Goal: Information Seeking & Learning: Learn about a topic

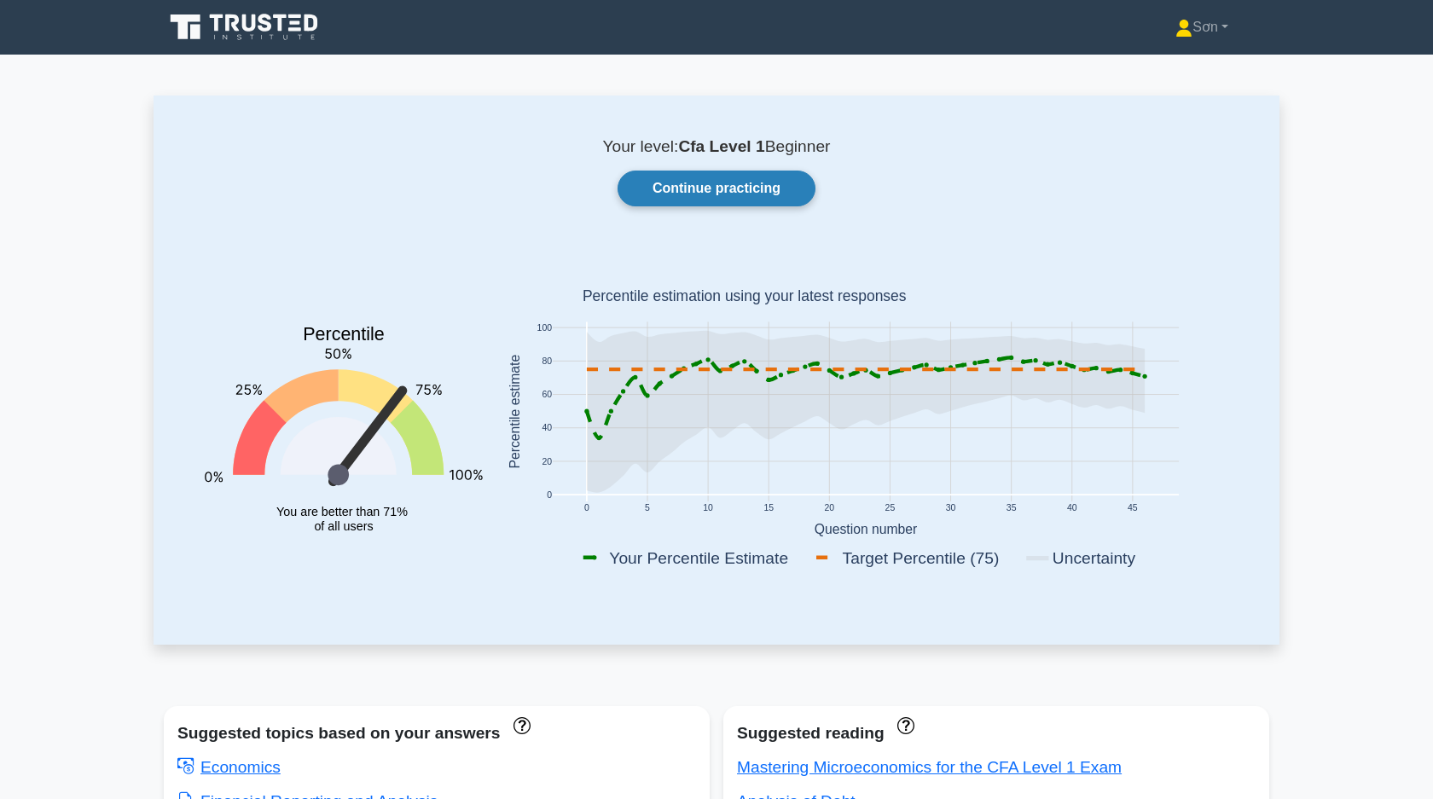
click at [688, 193] on link "Continue practicing" at bounding box center [716, 189] width 198 height 36
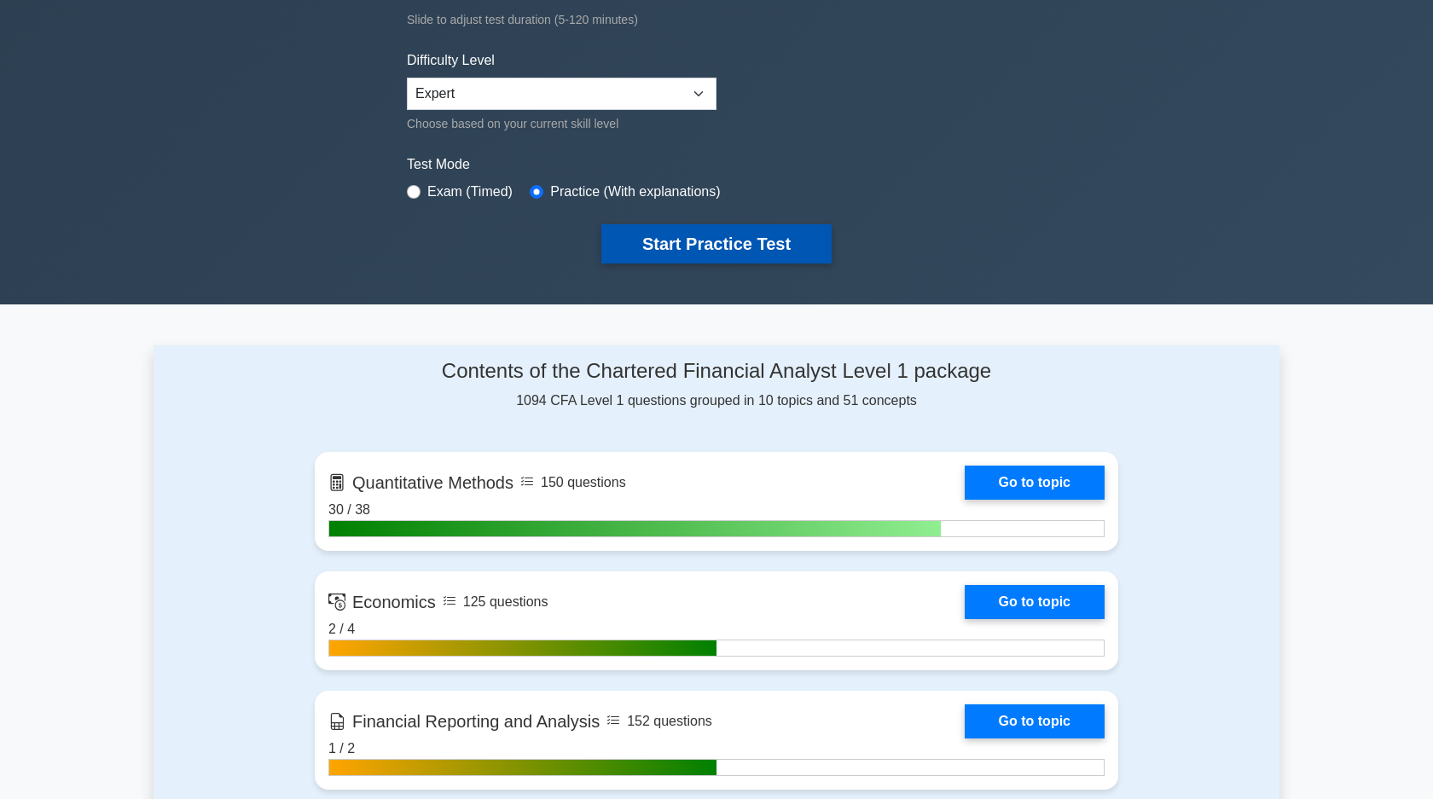
scroll to position [448, 0]
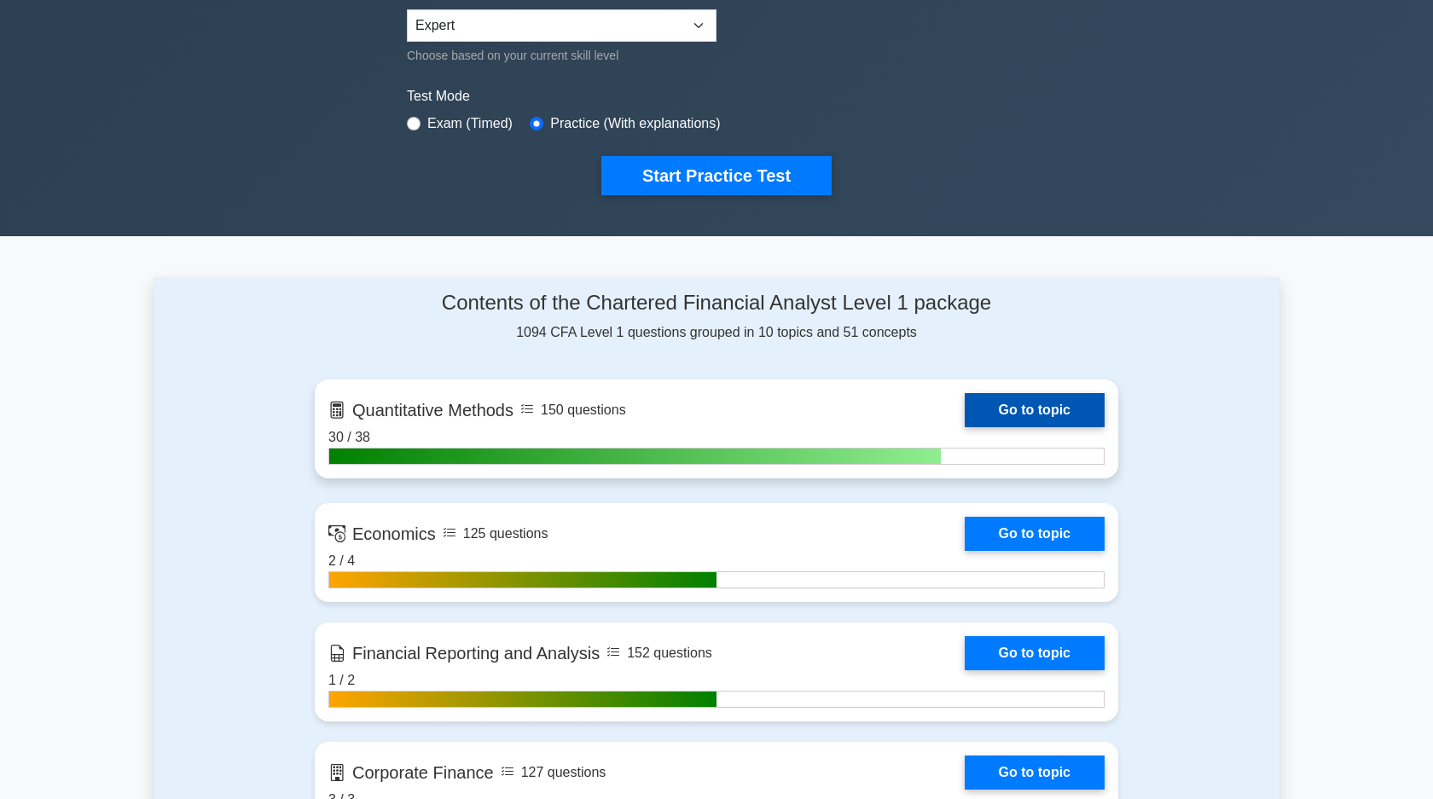
click at [1011, 407] on link "Go to topic" at bounding box center [1034, 410] width 140 height 34
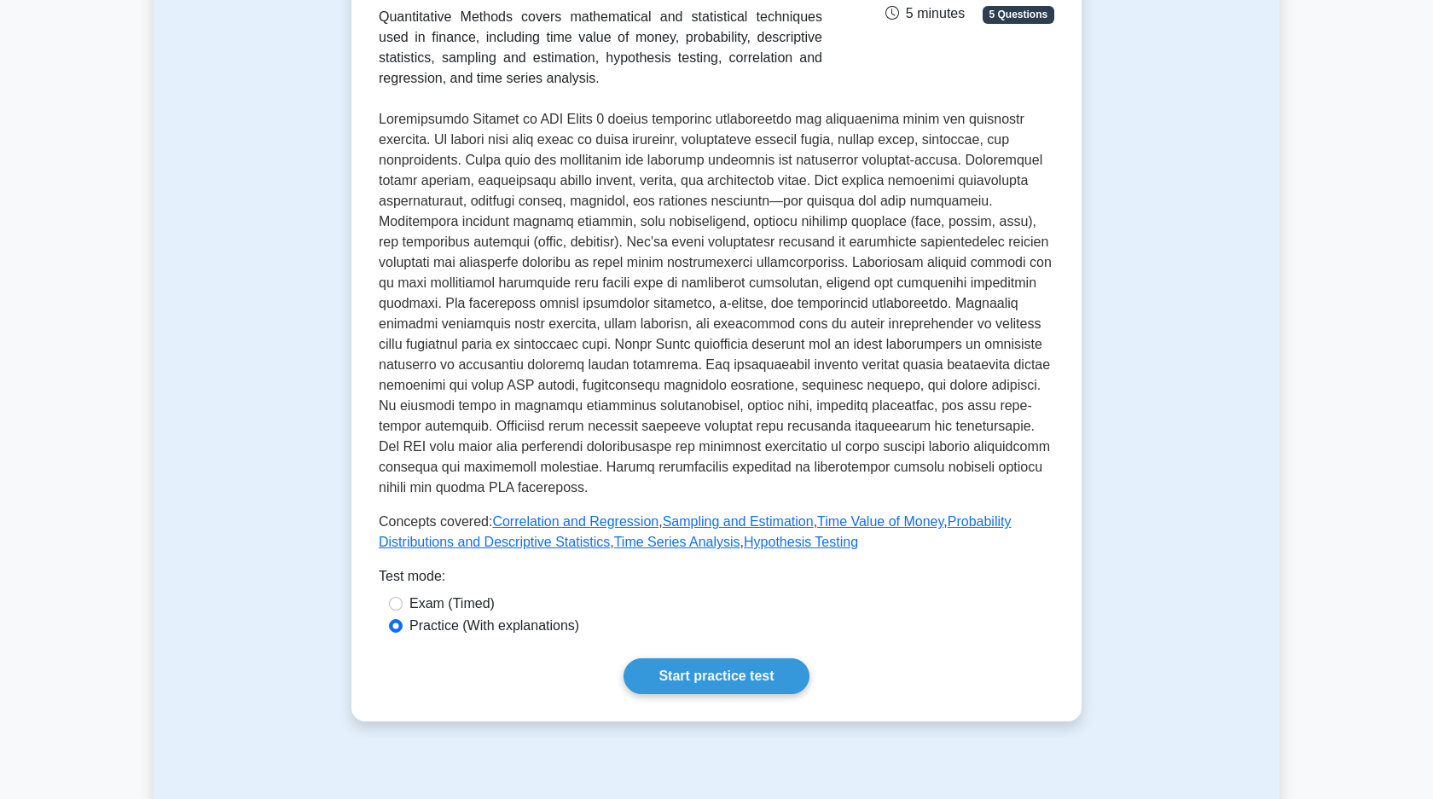
scroll to position [583, 0]
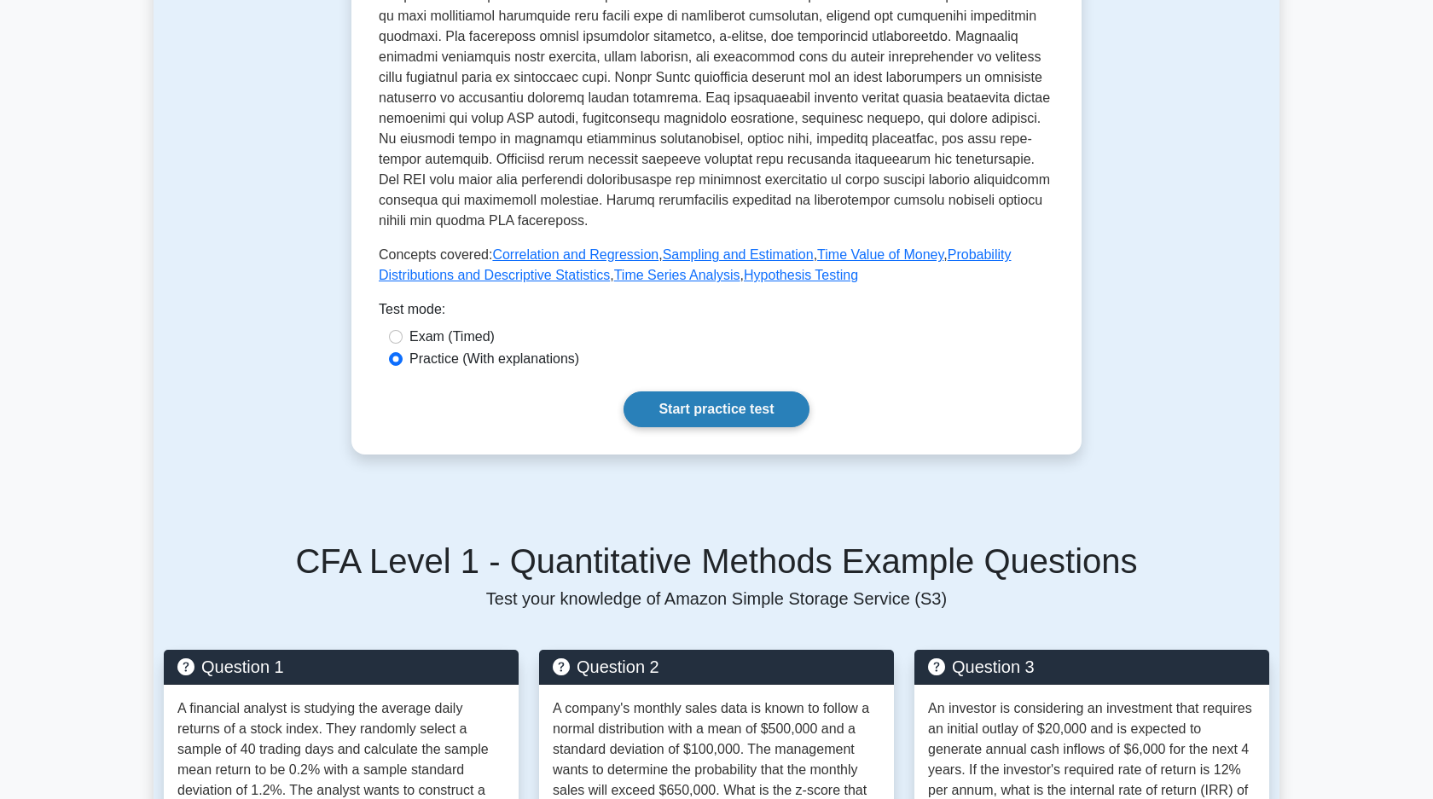
click at [775, 412] on link "Start practice test" at bounding box center [715, 409] width 185 height 36
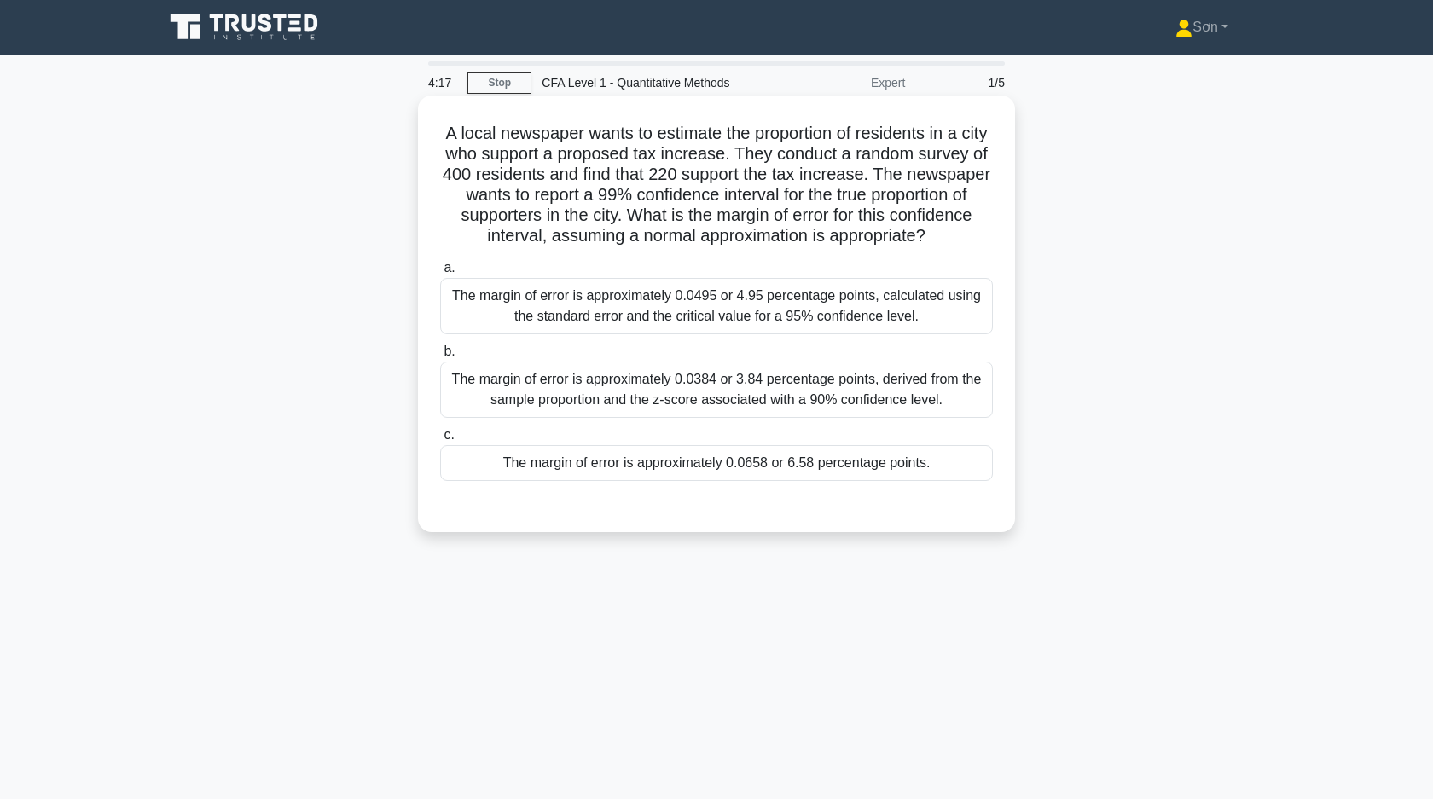
click at [753, 467] on div "The margin of error is approximately 0.0658 or 6.58 percentage points." at bounding box center [716, 463] width 553 height 36
click at [440, 441] on input "c. The margin of error is approximately 0.0658 or 6.58 percentage points." at bounding box center [440, 435] width 0 height 11
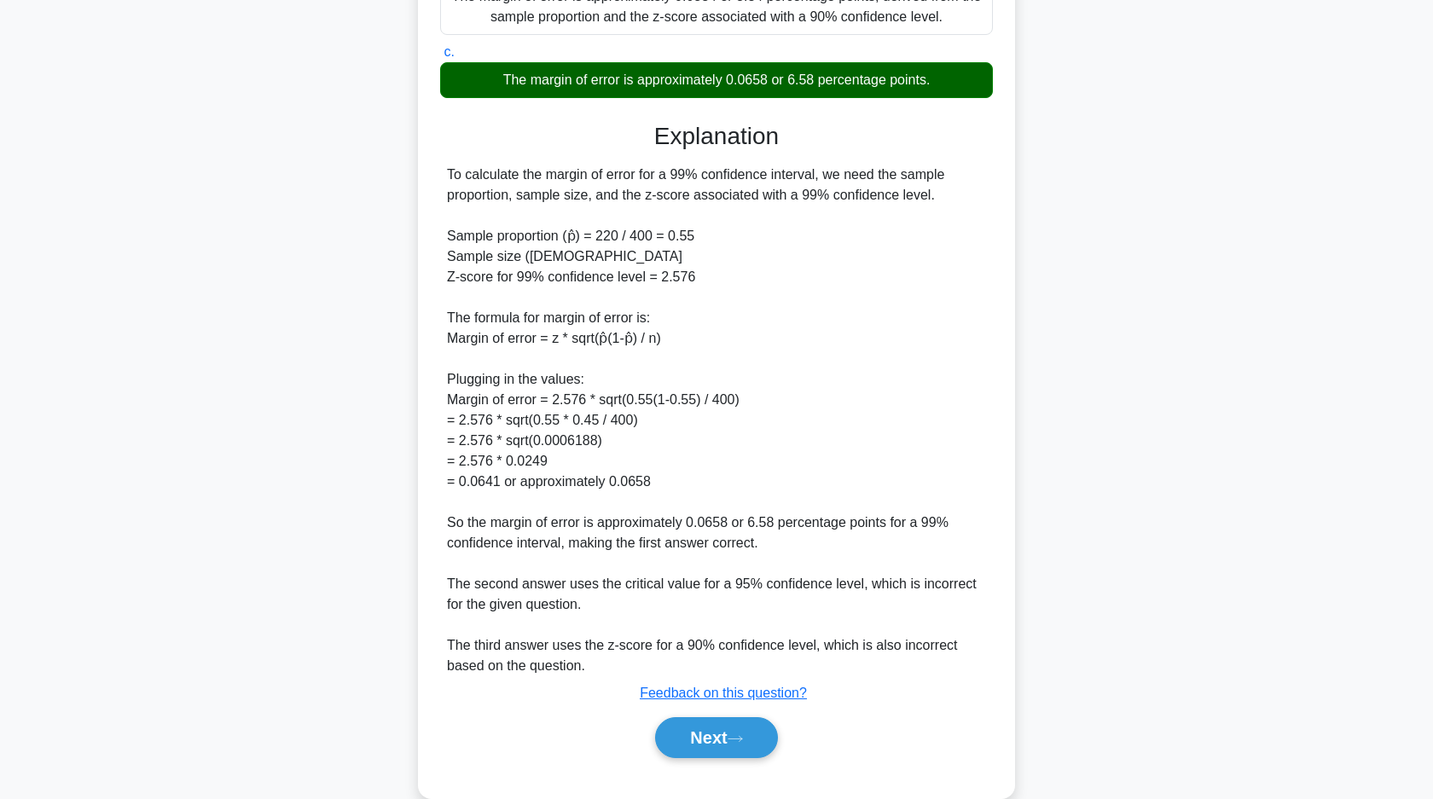
scroll to position [414, 0]
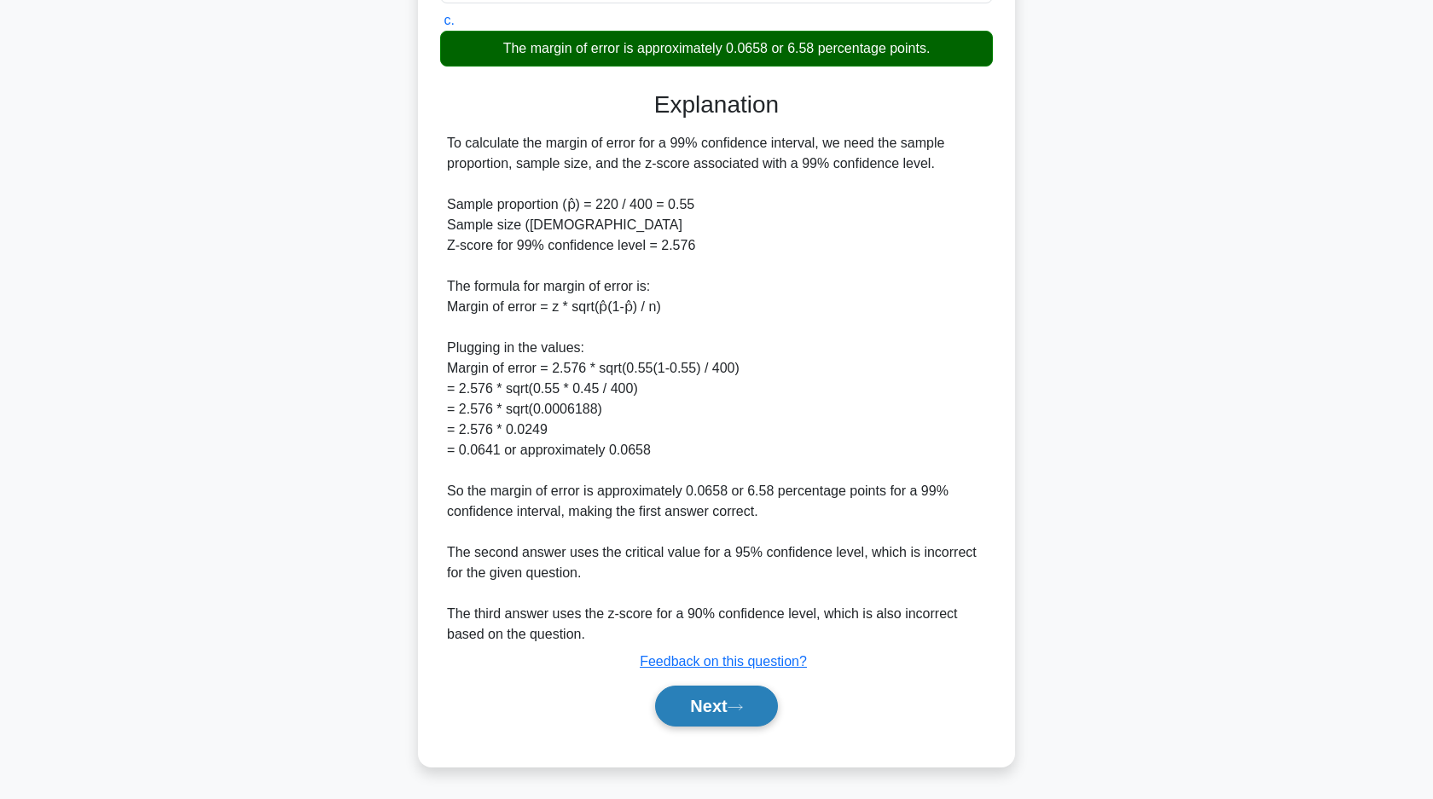
click at [705, 712] on button "Next" at bounding box center [716, 706] width 122 height 41
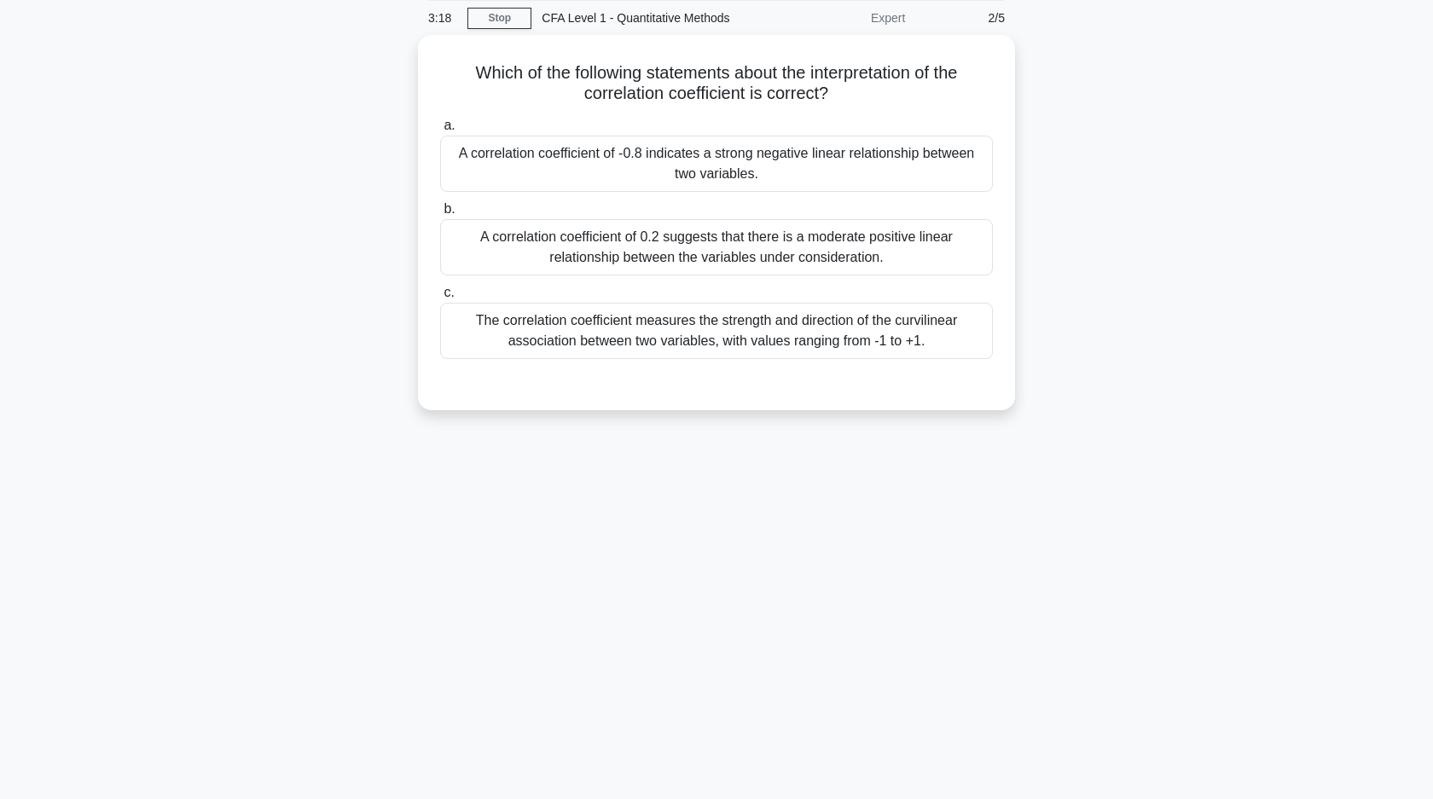
scroll to position [0, 0]
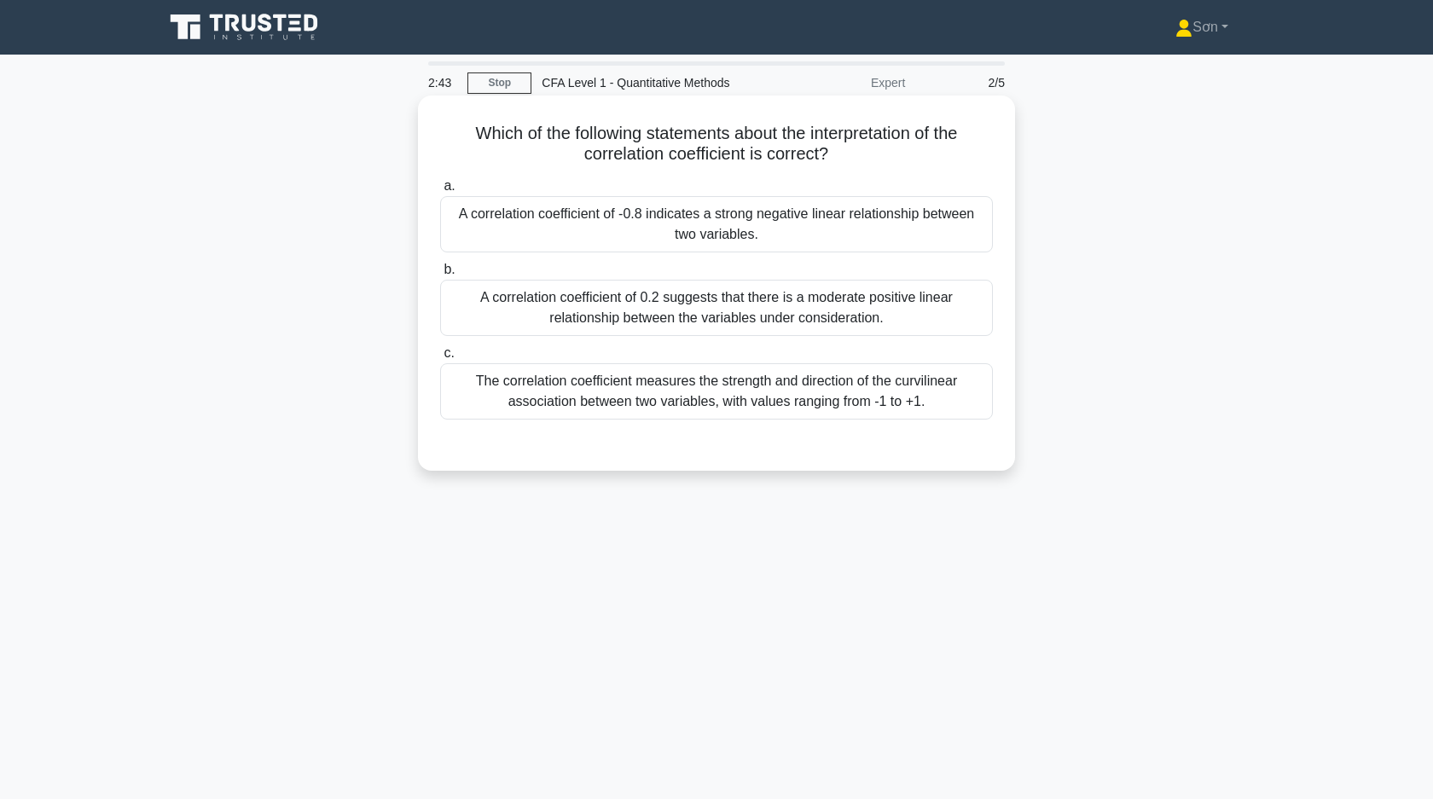
click at [632, 396] on div "The correlation coefficient measures the strength and direction of the curvilin…" at bounding box center [716, 391] width 553 height 56
click at [440, 359] on input "c. The correlation coefficient measures the strength and direction of the curvi…" at bounding box center [440, 353] width 0 height 11
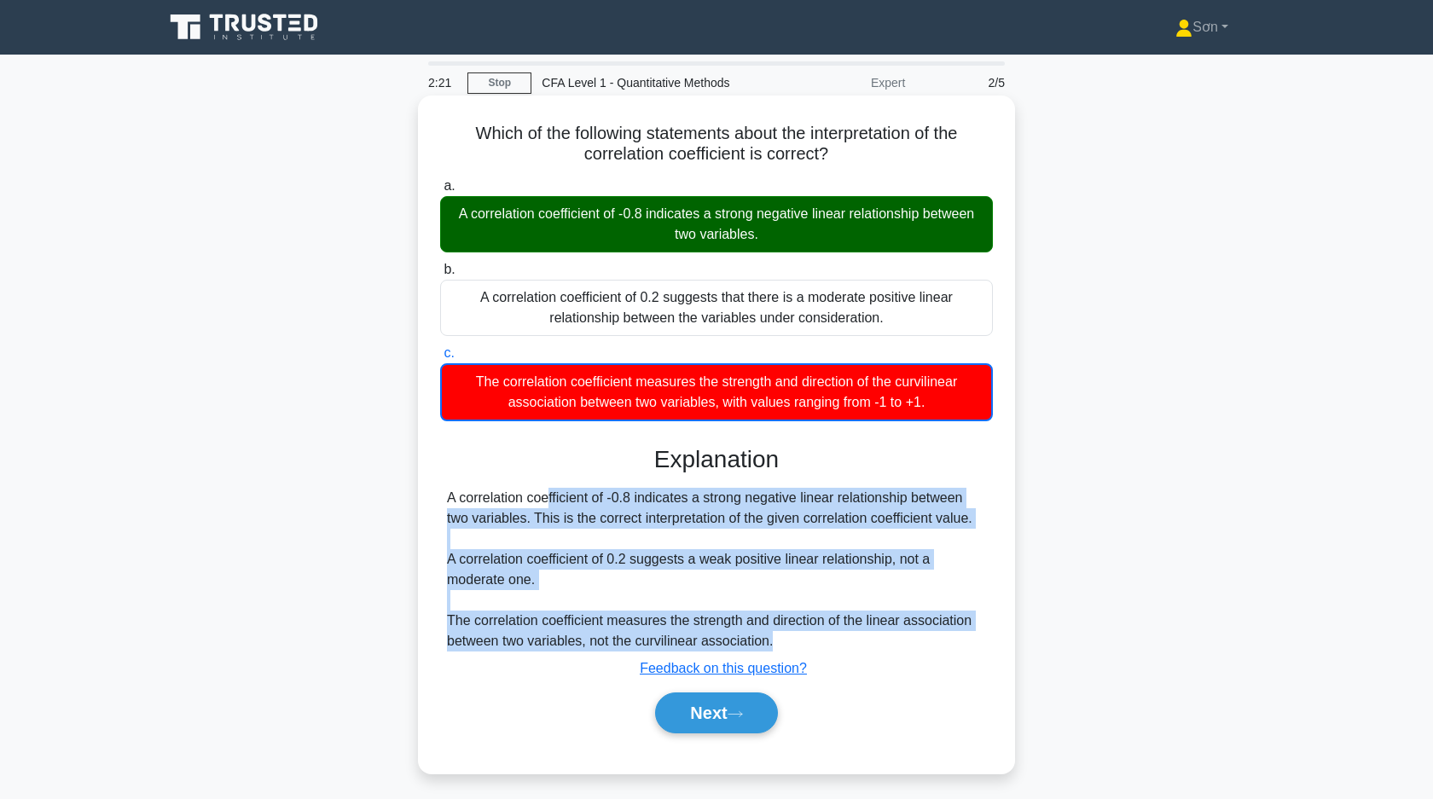
drag, startPoint x: 446, startPoint y: 492, endPoint x: 785, endPoint y: 647, distance: 372.4
click at [785, 647] on div "A correlation coefficient of -0.8 indicates a strong negative linear relationsh…" at bounding box center [716, 570] width 539 height 164
copy div "A correlation coefficient of -0.8 indicates a strong negative linear relationsh…"
click at [681, 720] on button "Next" at bounding box center [716, 712] width 122 height 41
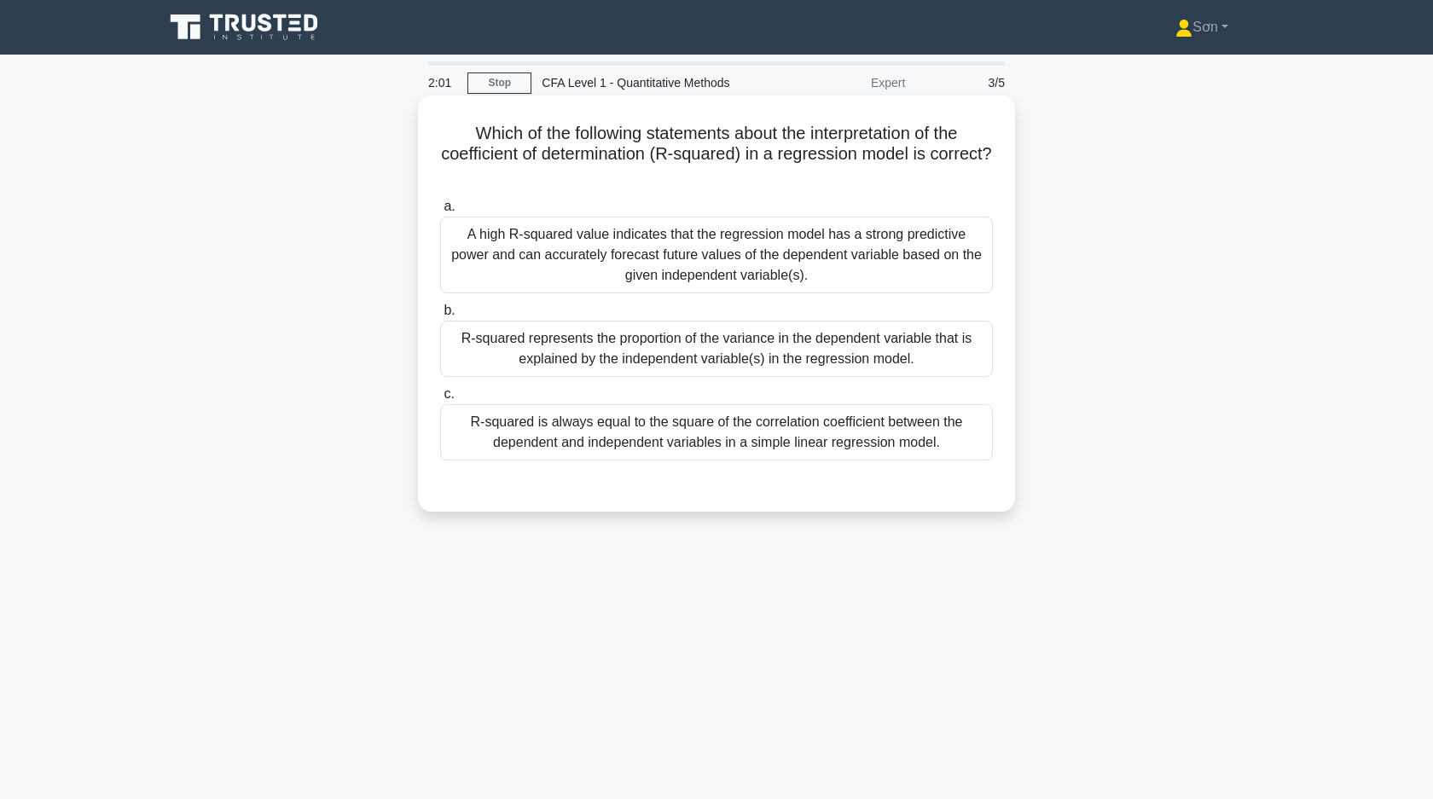
click at [465, 130] on h5 "Which of the following statements about the interpretation of the coefficient o…" at bounding box center [716, 154] width 556 height 63
click at [549, 262] on div "A high R-squared value indicates that the regression model has a strong predict…" at bounding box center [716, 255] width 553 height 77
click at [440, 212] on input "a. A high R-squared value indicates that the regression model has a strong pred…" at bounding box center [440, 206] width 0 height 11
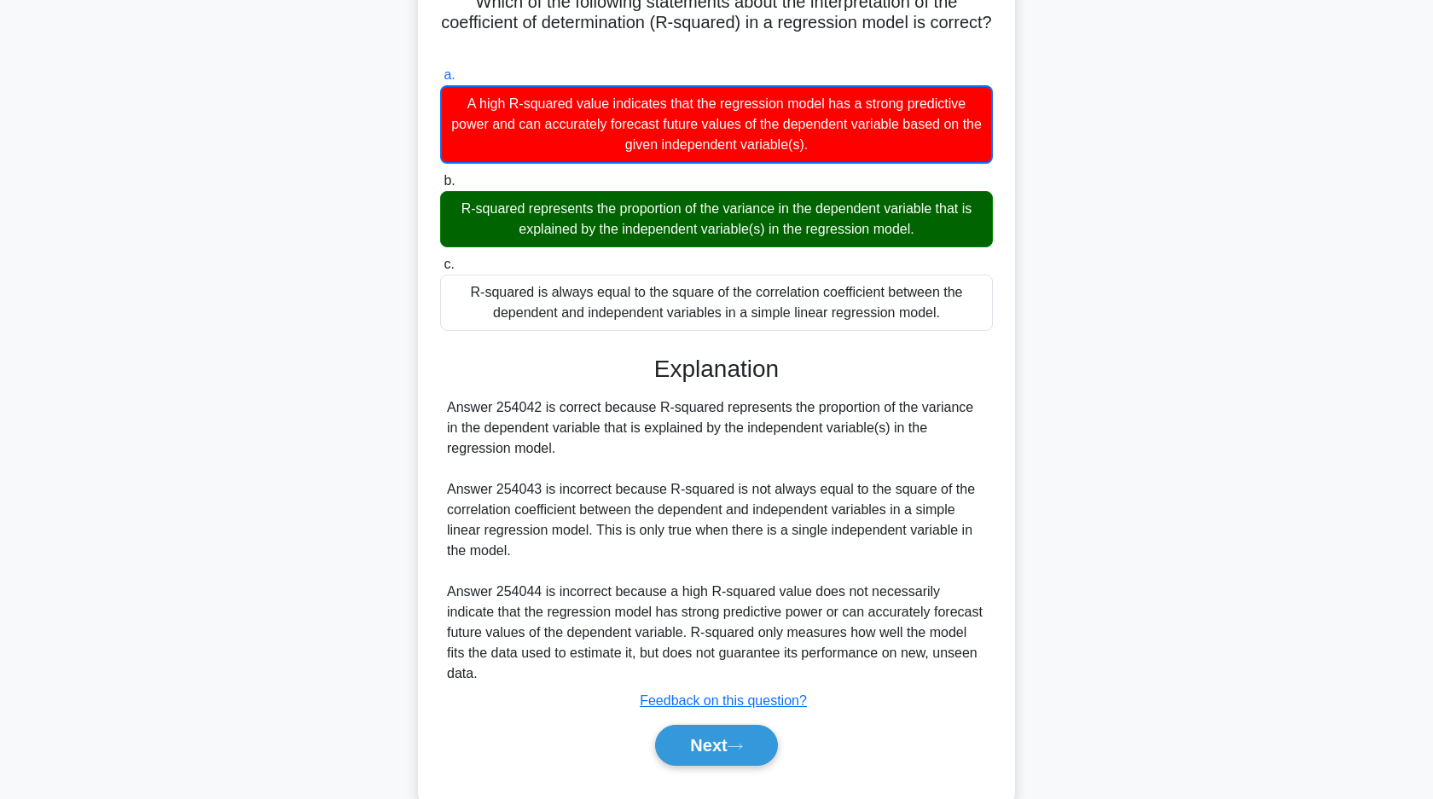
scroll to position [150, 0]
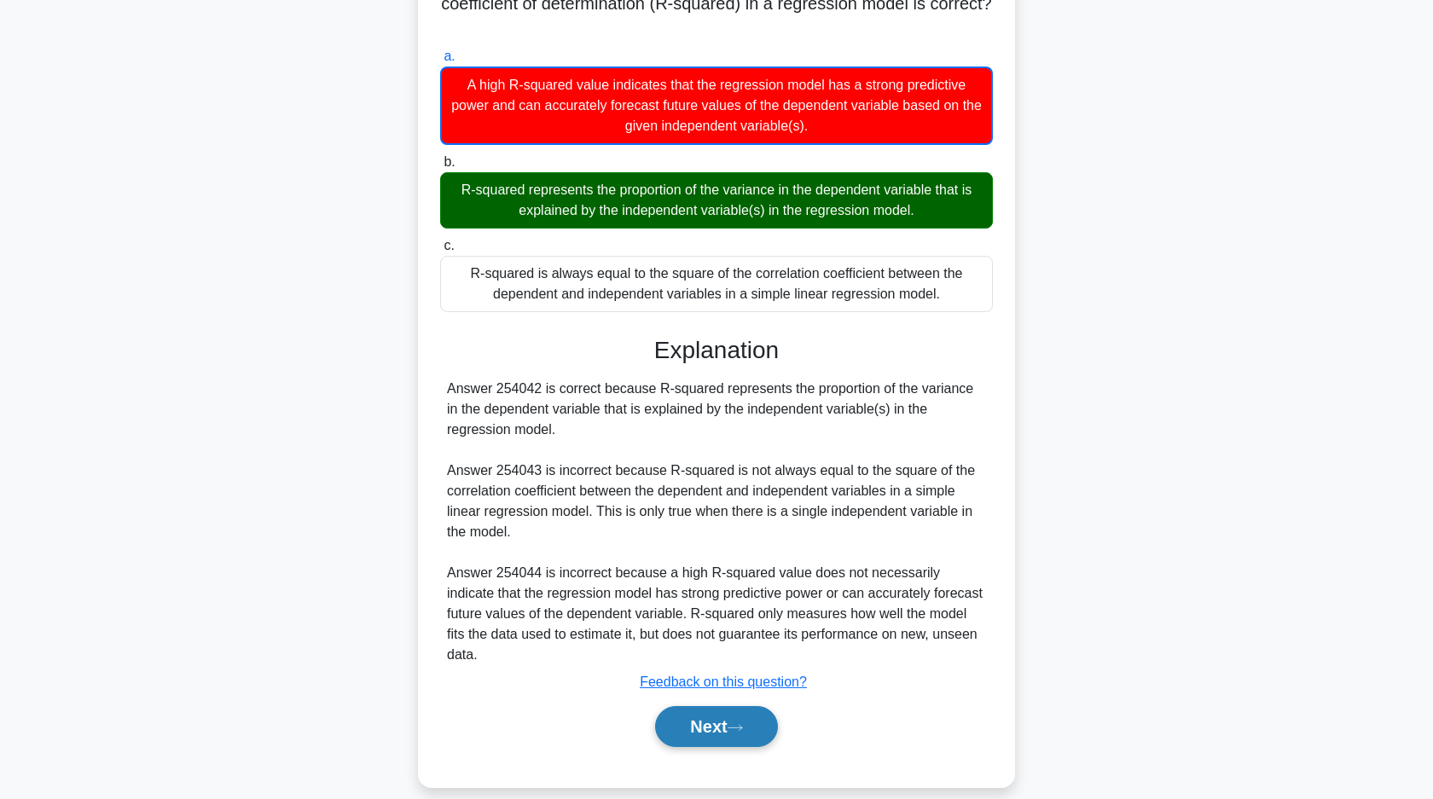
click at [691, 710] on button "Next" at bounding box center [716, 726] width 122 height 41
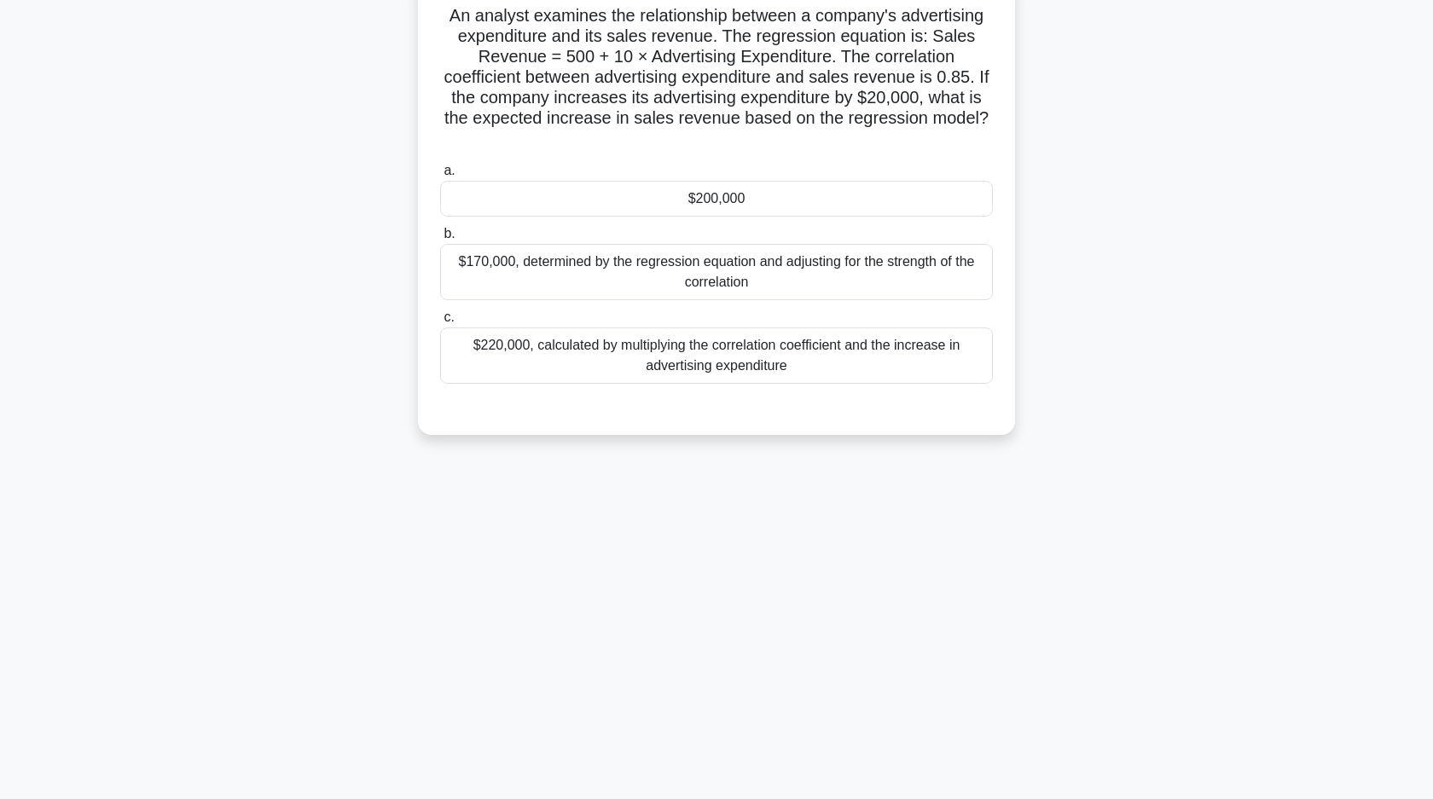
scroll to position [0, 0]
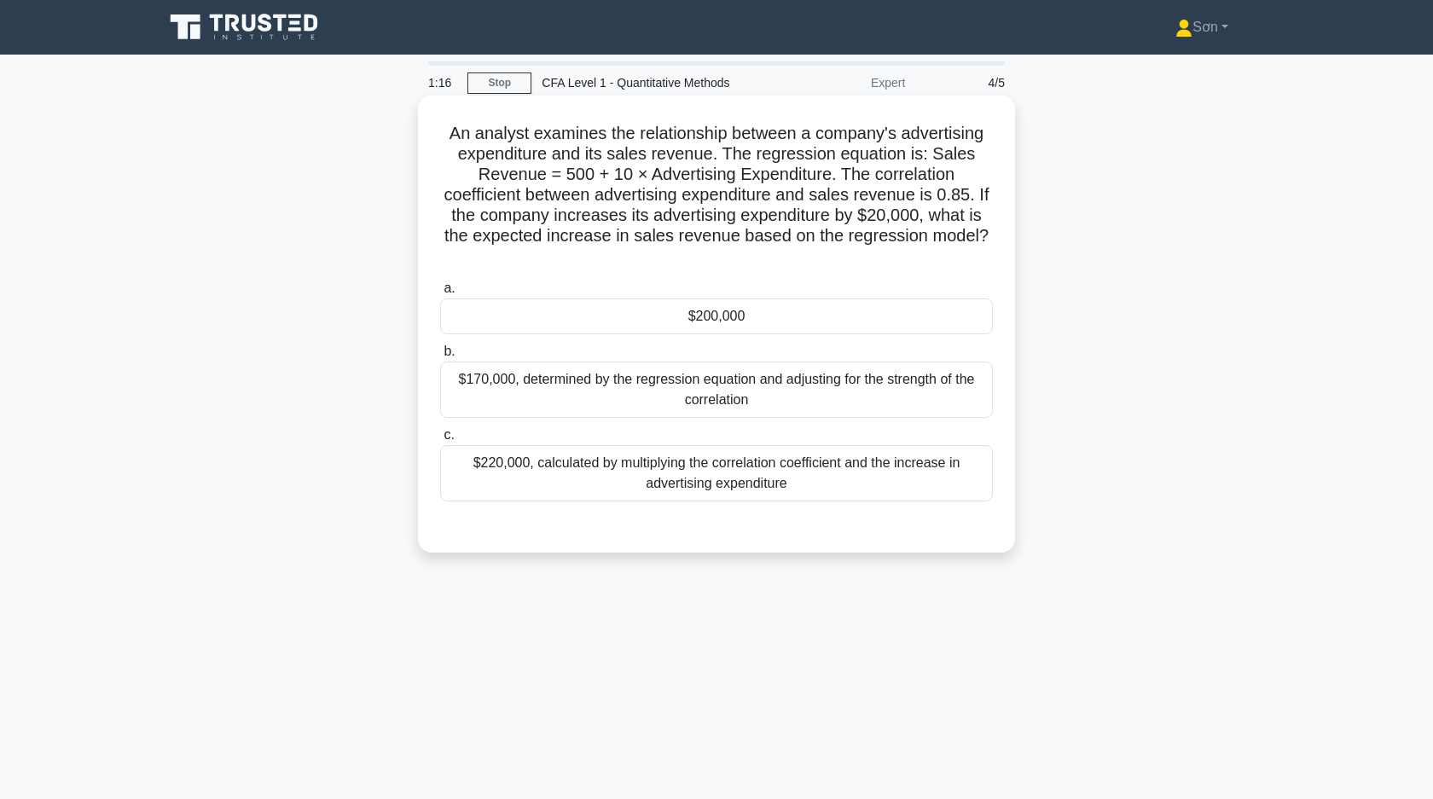
click at [674, 323] on div "$200,000" at bounding box center [716, 316] width 553 height 36
click at [440, 294] on input "a. $200,000" at bounding box center [440, 288] width 0 height 11
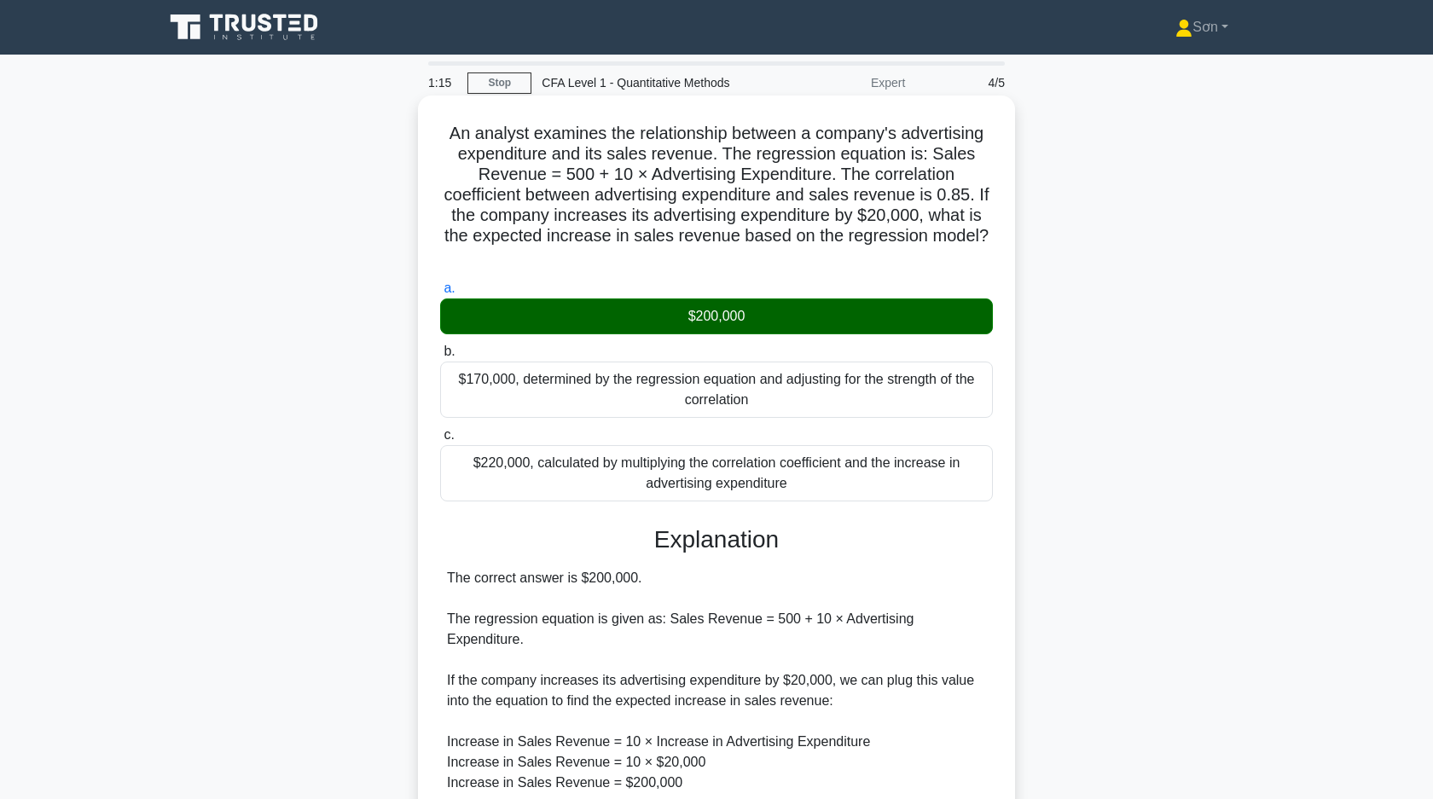
scroll to position [230, 0]
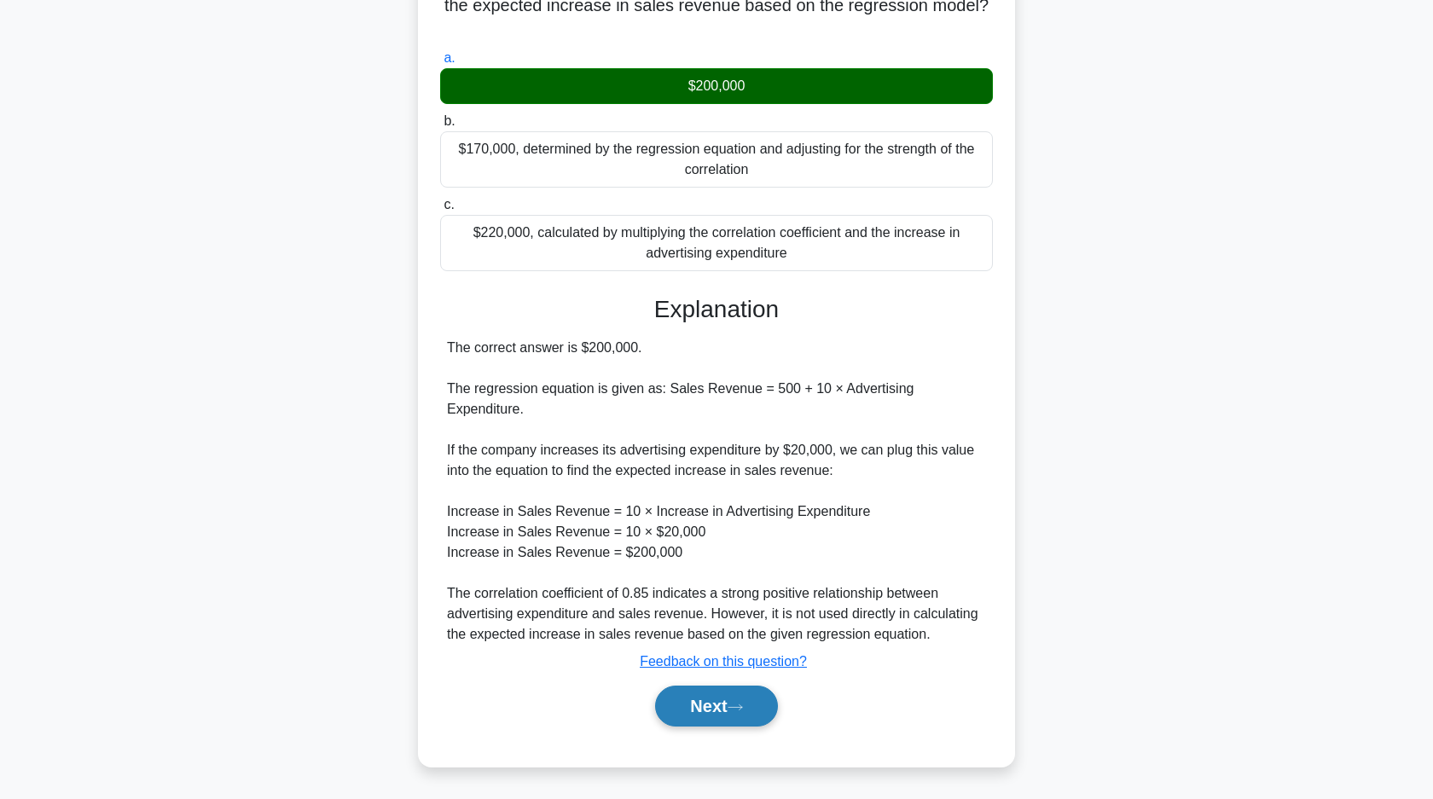
click at [695, 711] on button "Next" at bounding box center [716, 706] width 122 height 41
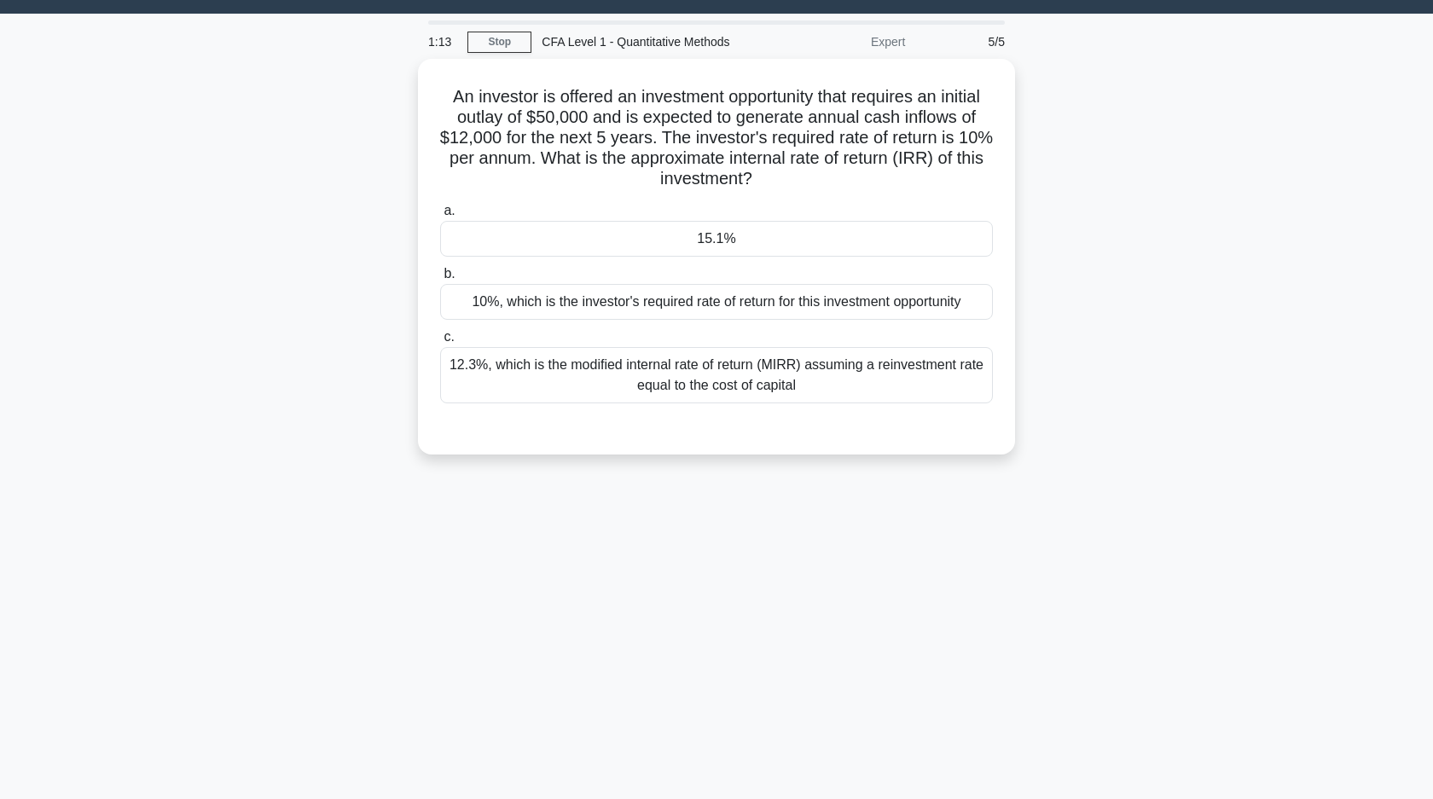
scroll to position [0, 0]
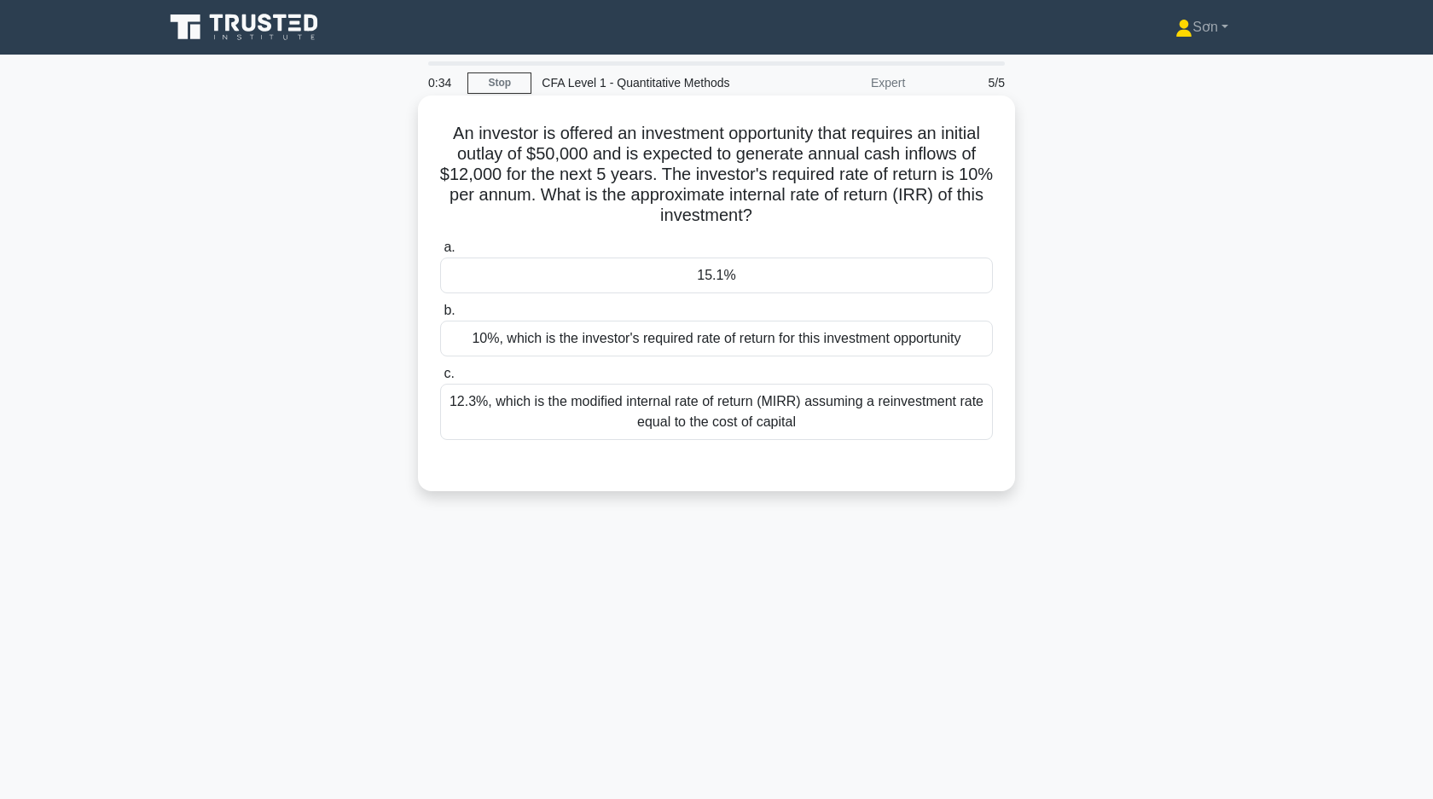
click at [675, 272] on div "15.1%" at bounding box center [716, 276] width 553 height 36
click at [440, 253] on input "a. 15.1%" at bounding box center [440, 247] width 0 height 11
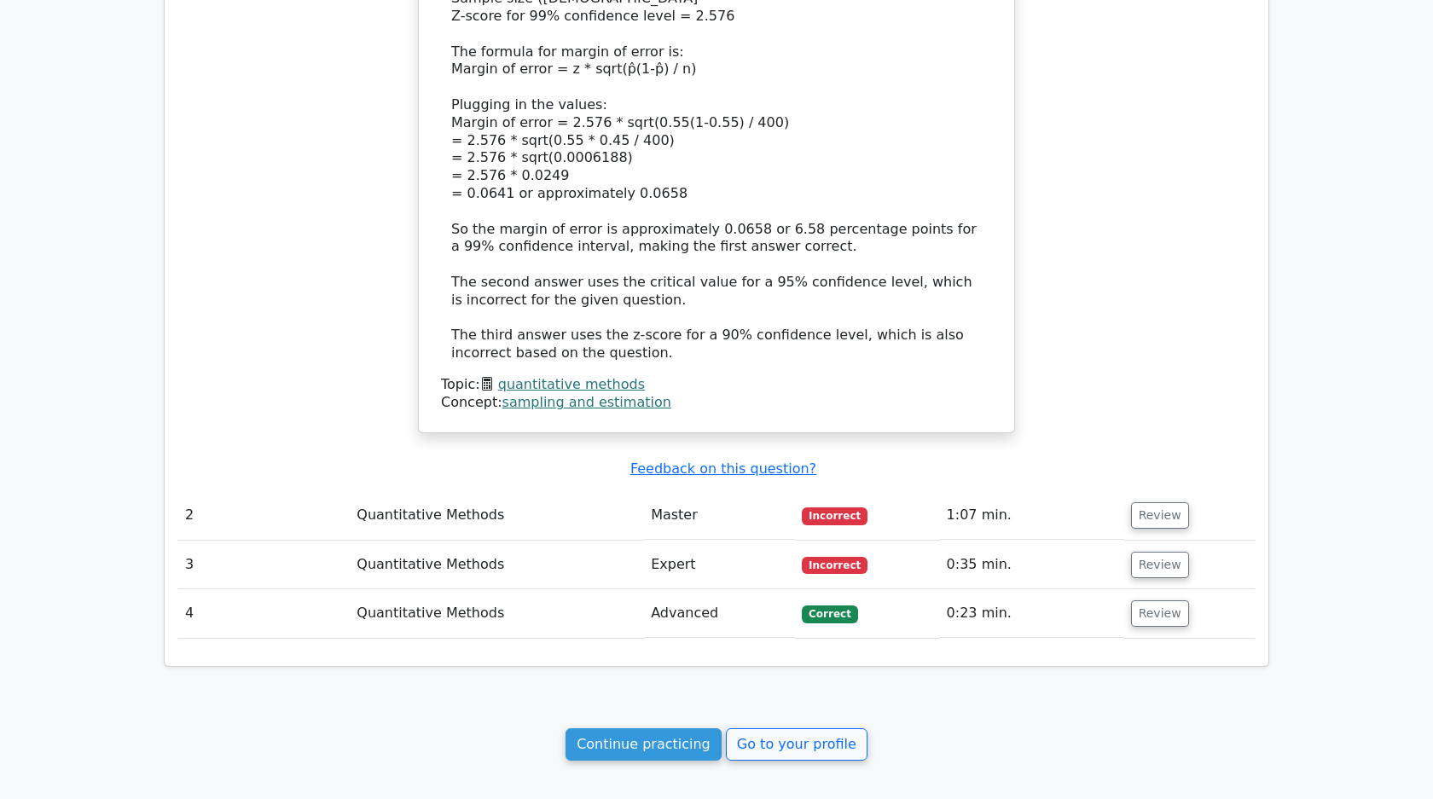
scroll to position [1639, 0]
